Goal: Navigation & Orientation: Go to known website

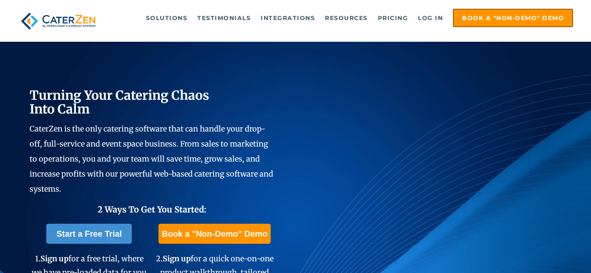
click at [83, 17] on img at bounding box center [58, 21] width 81 height 25
click at [427, 16] on link "Log in" at bounding box center [429, 18] width 33 height 17
